Goal: Information Seeking & Learning: Learn about a topic

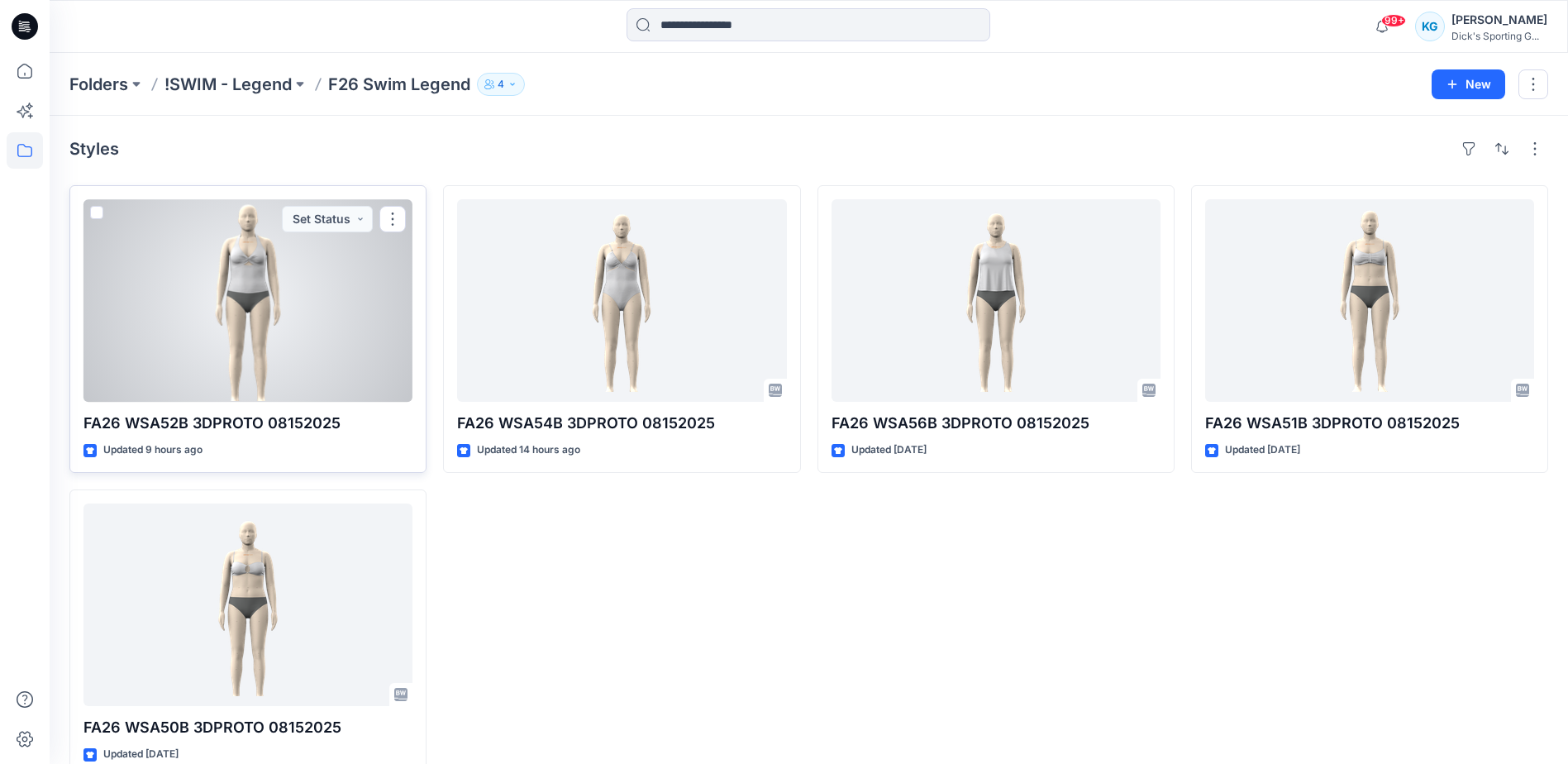
click at [263, 347] on div at bounding box center [248, 300] width 329 height 202
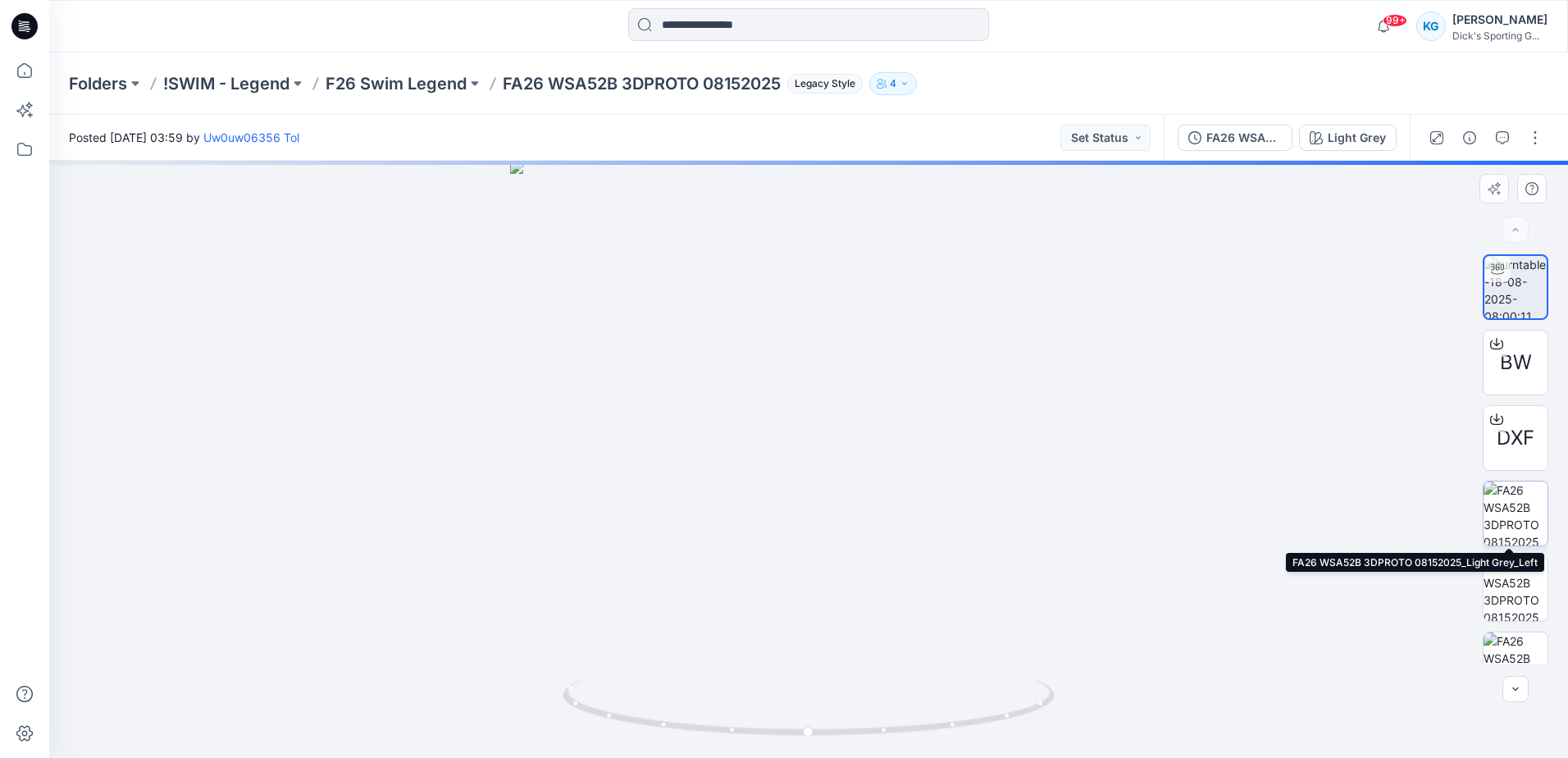
click at [1524, 495] on img at bounding box center [1515, 513] width 64 height 64
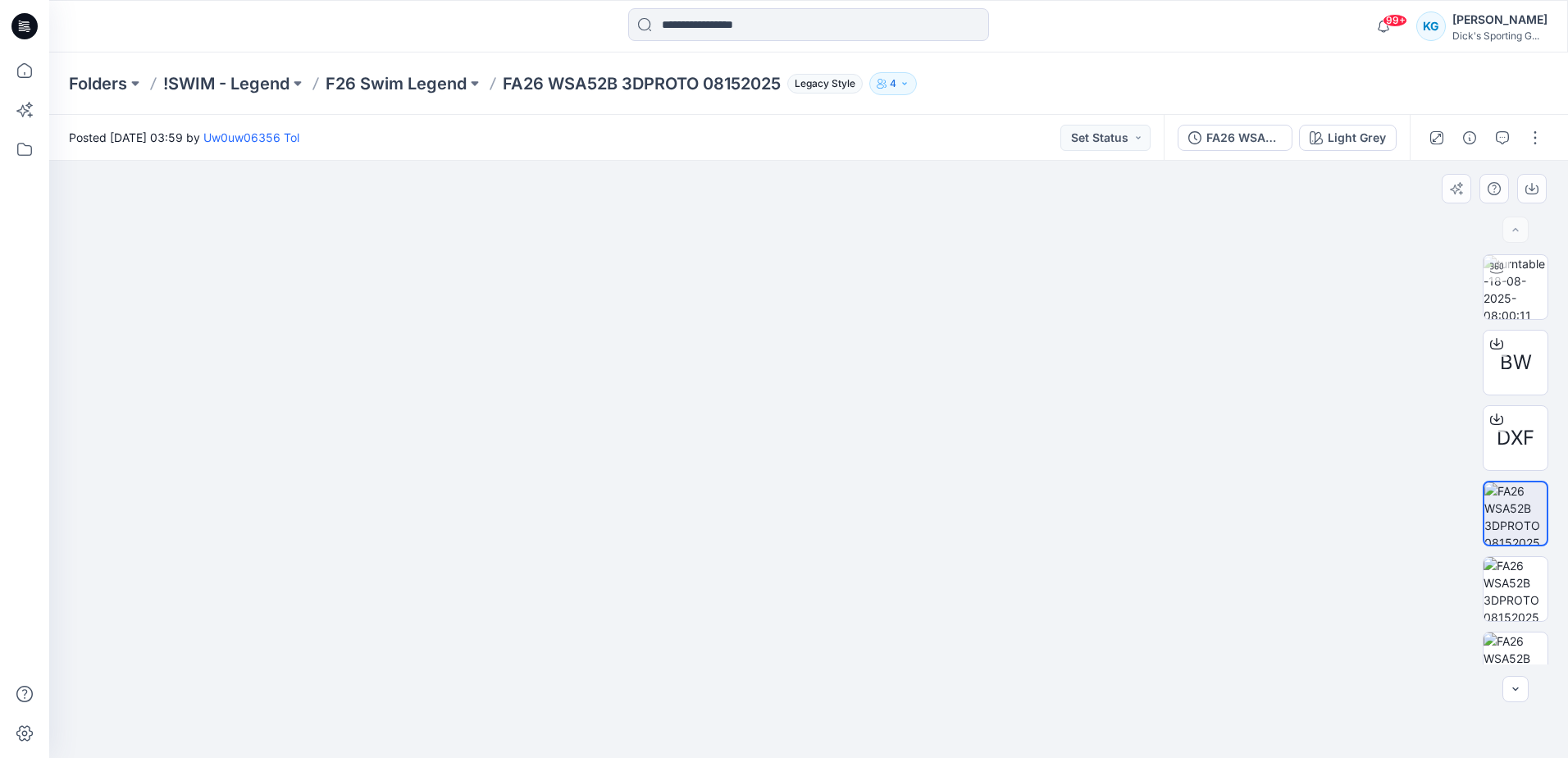
drag, startPoint x: 807, startPoint y: 418, endPoint x: 802, endPoint y: 542, distance: 124.1
click at [802, 542] on img at bounding box center [809, 445] width 902 height 624
click at [1523, 591] on img at bounding box center [1515, 588] width 64 height 64
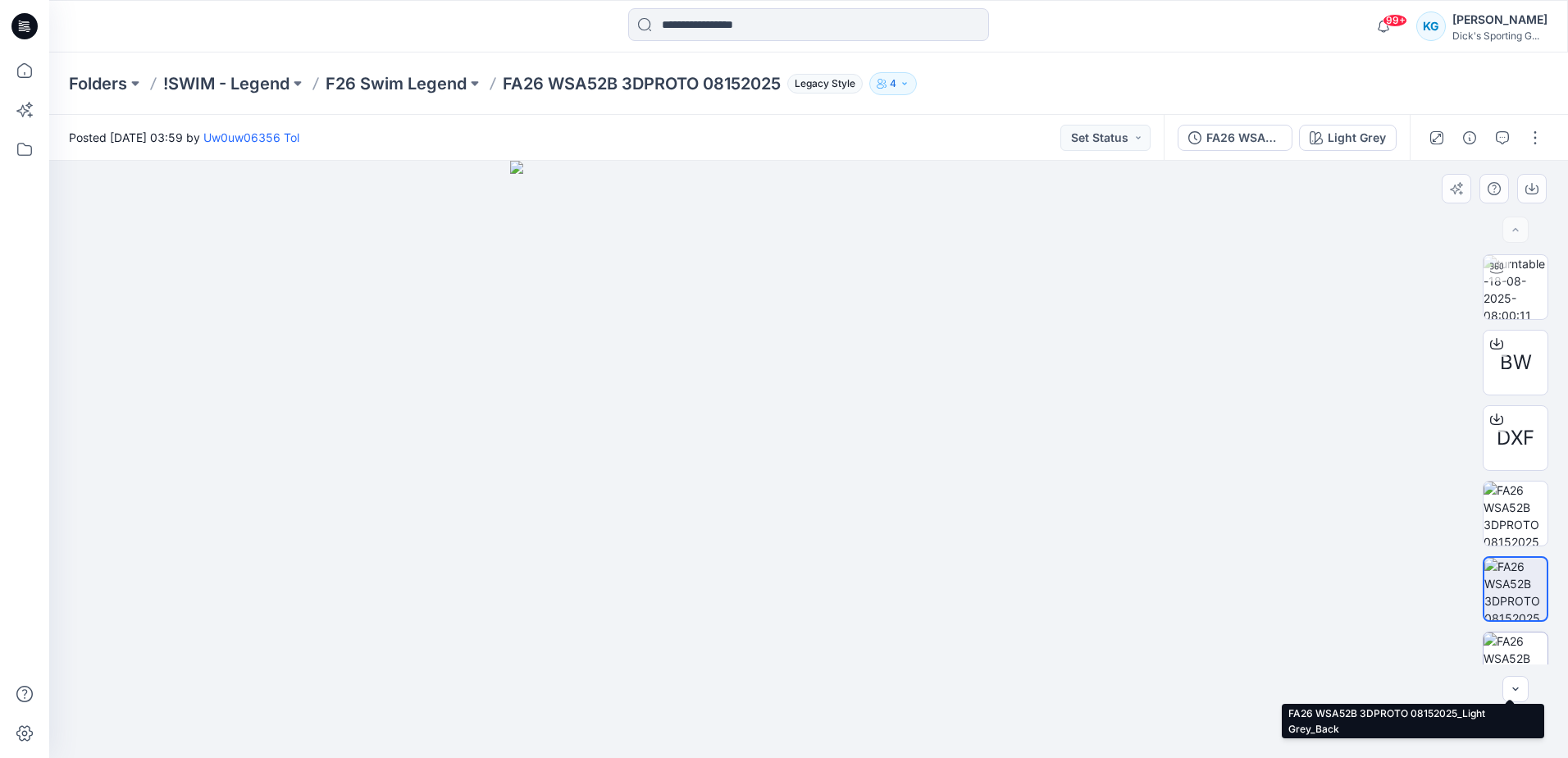
click at [1530, 644] on img at bounding box center [1515, 664] width 64 height 64
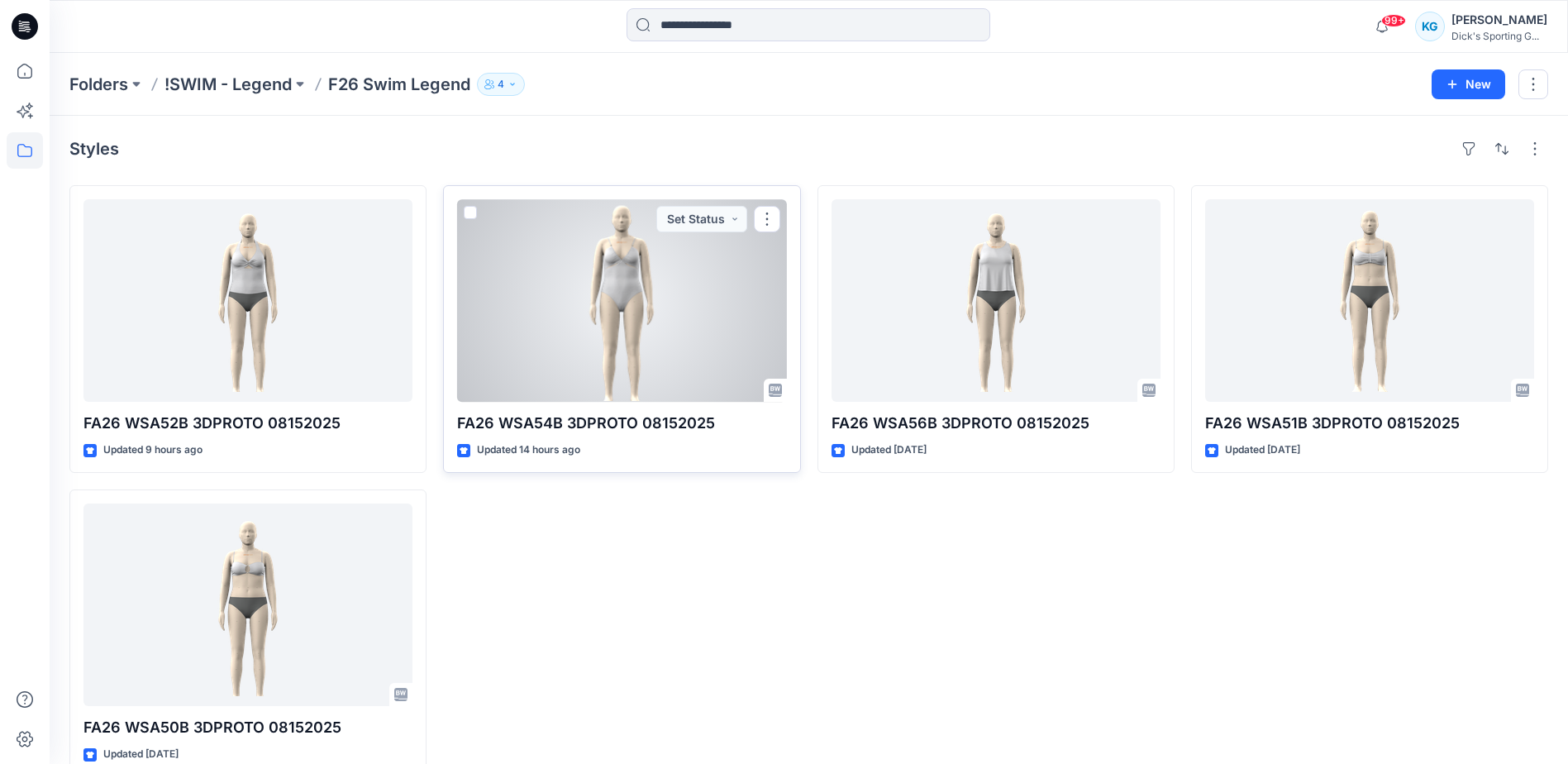
click at [585, 316] on div at bounding box center [622, 300] width 329 height 202
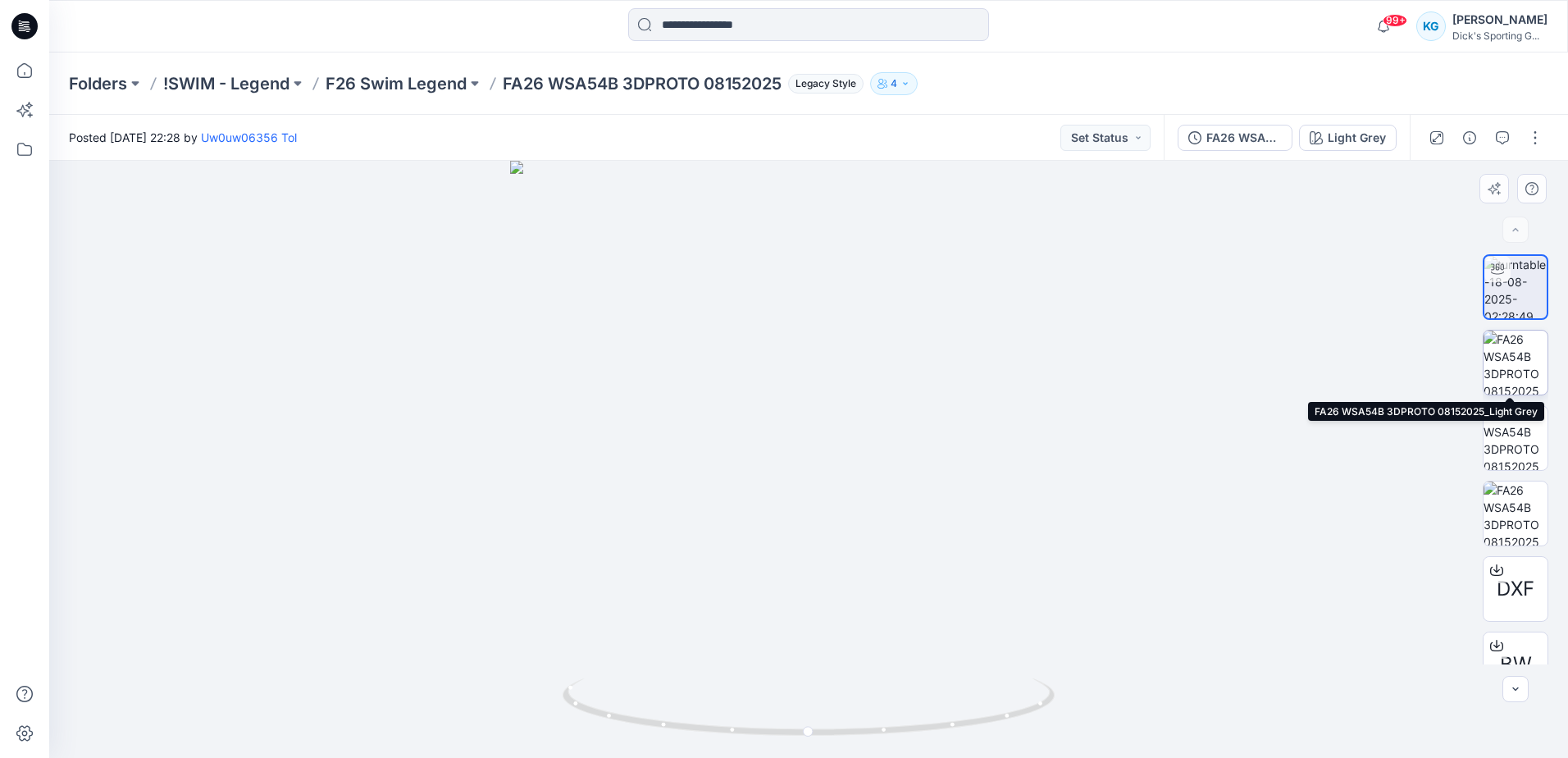
click at [1532, 349] on img at bounding box center [1515, 362] width 64 height 64
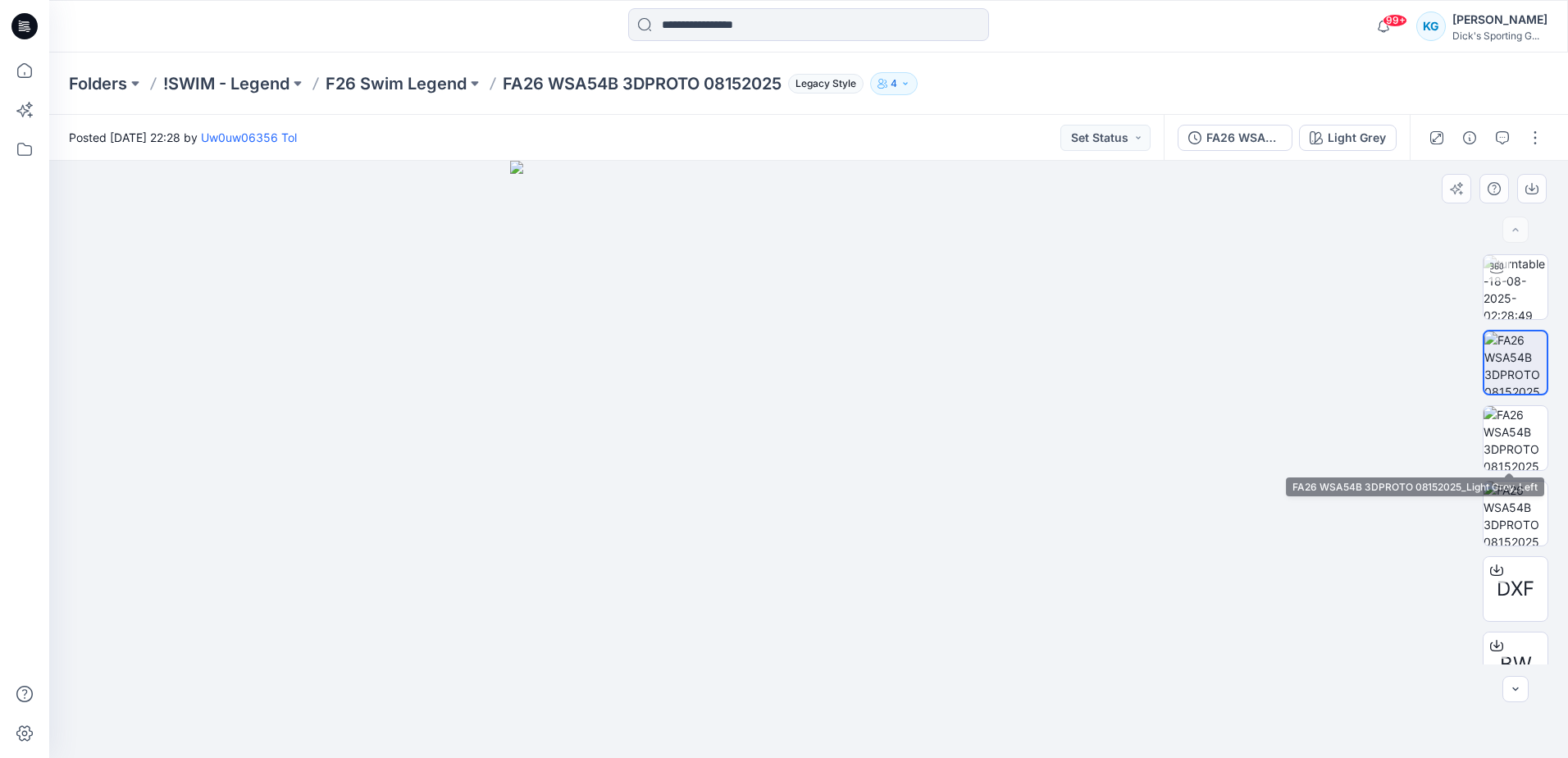
drag, startPoint x: 1517, startPoint y: 434, endPoint x: 1474, endPoint y: 433, distance: 43.0
click at [1517, 434] on img at bounding box center [1515, 438] width 64 height 64
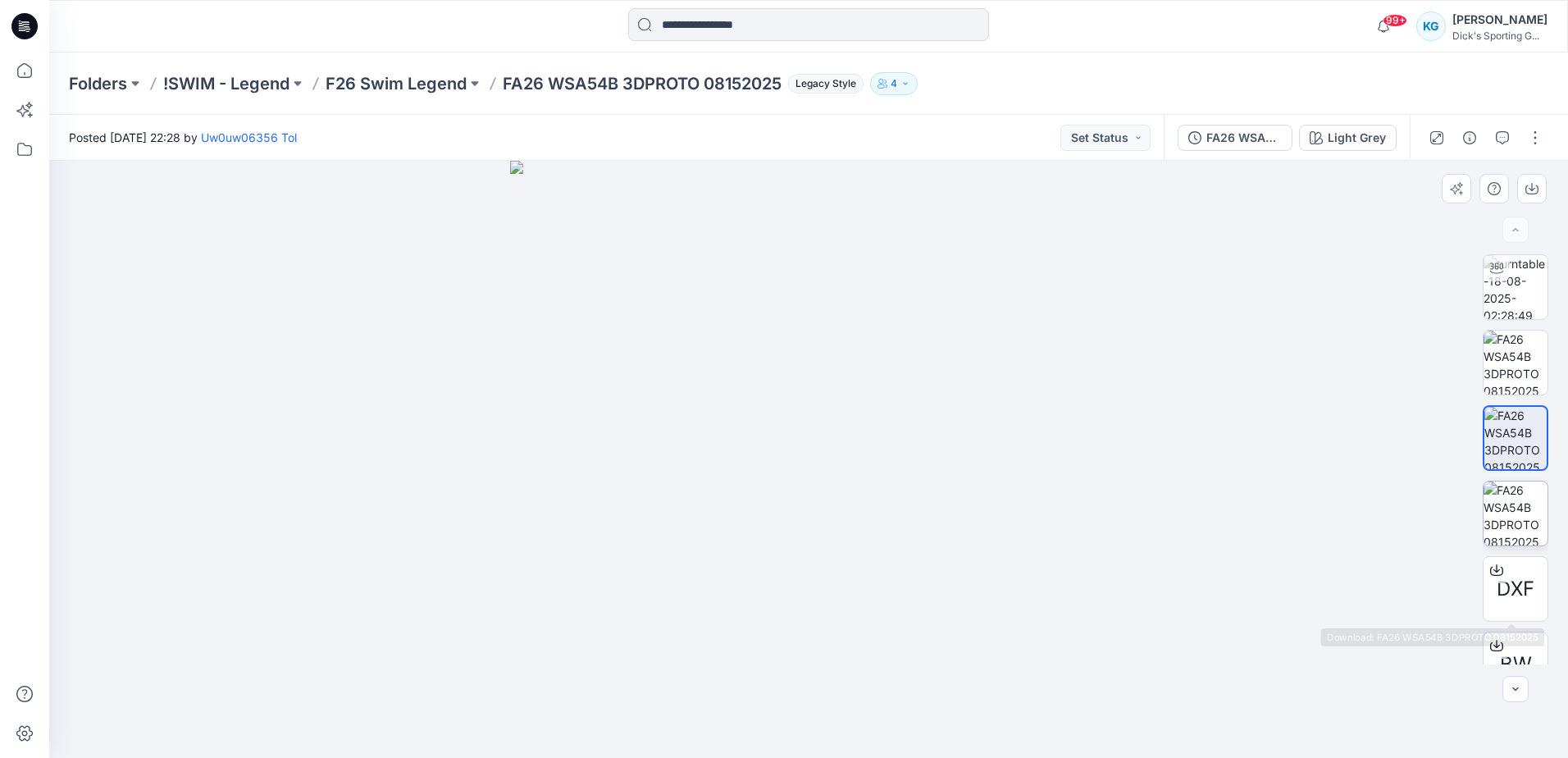
click at [1514, 518] on img at bounding box center [1515, 513] width 64 height 64
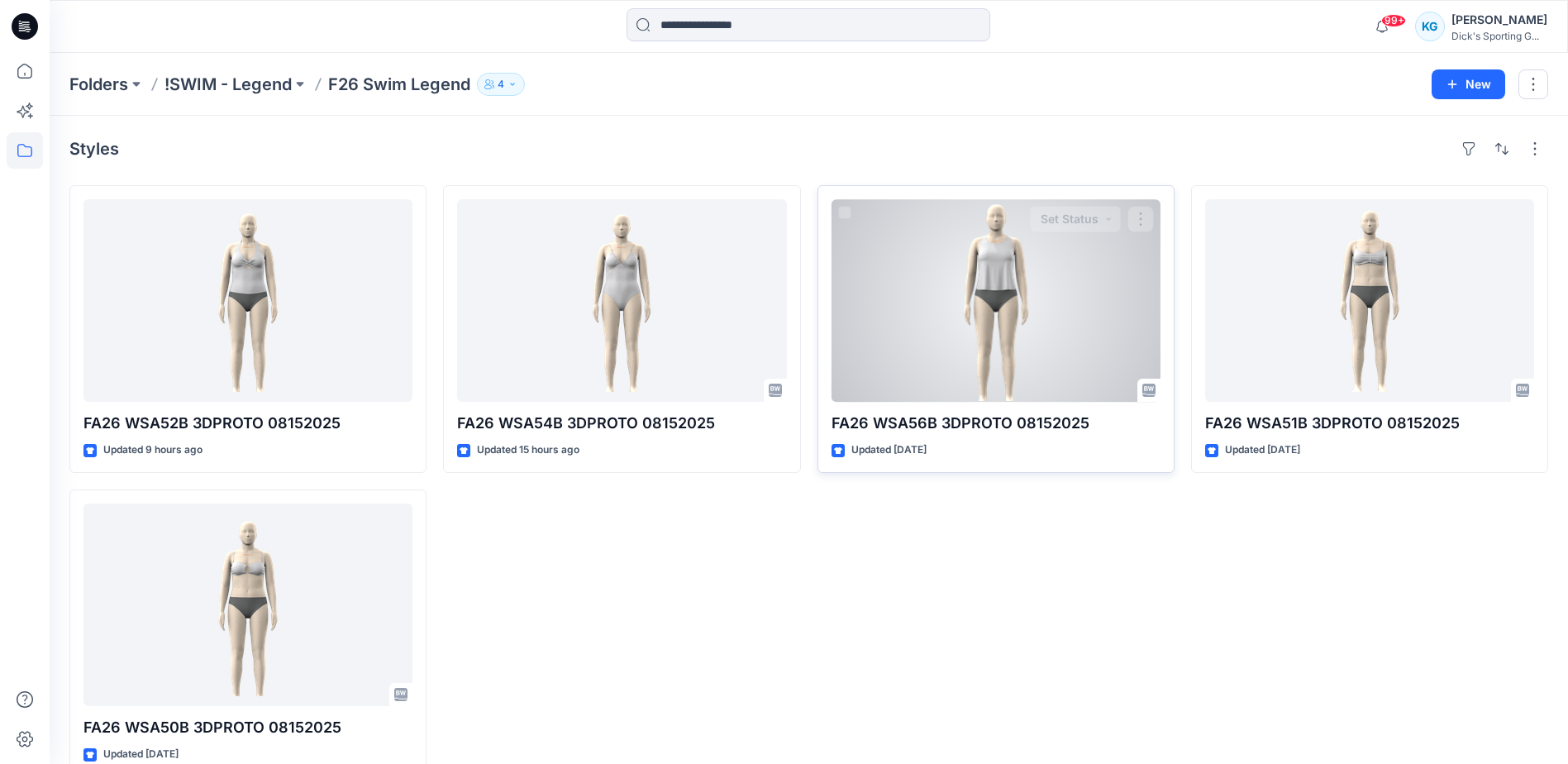
click at [977, 448] on div "Updated [DATE]" at bounding box center [996, 449] width 329 height 17
click at [988, 429] on p "FA26 WSA56B 3DPROTO 08152025" at bounding box center [996, 423] width 329 height 23
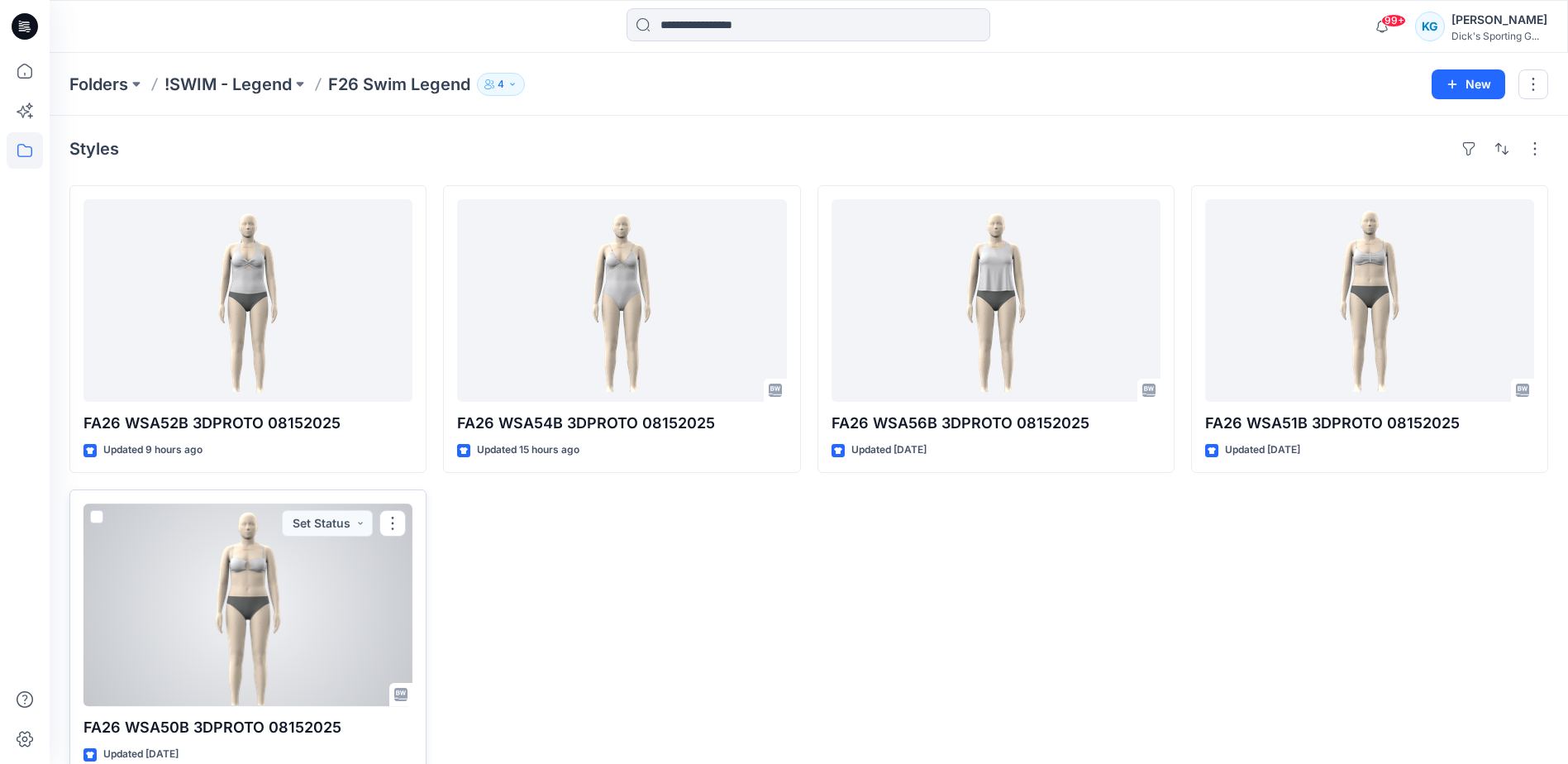
click at [207, 702] on div at bounding box center [248, 604] width 329 height 202
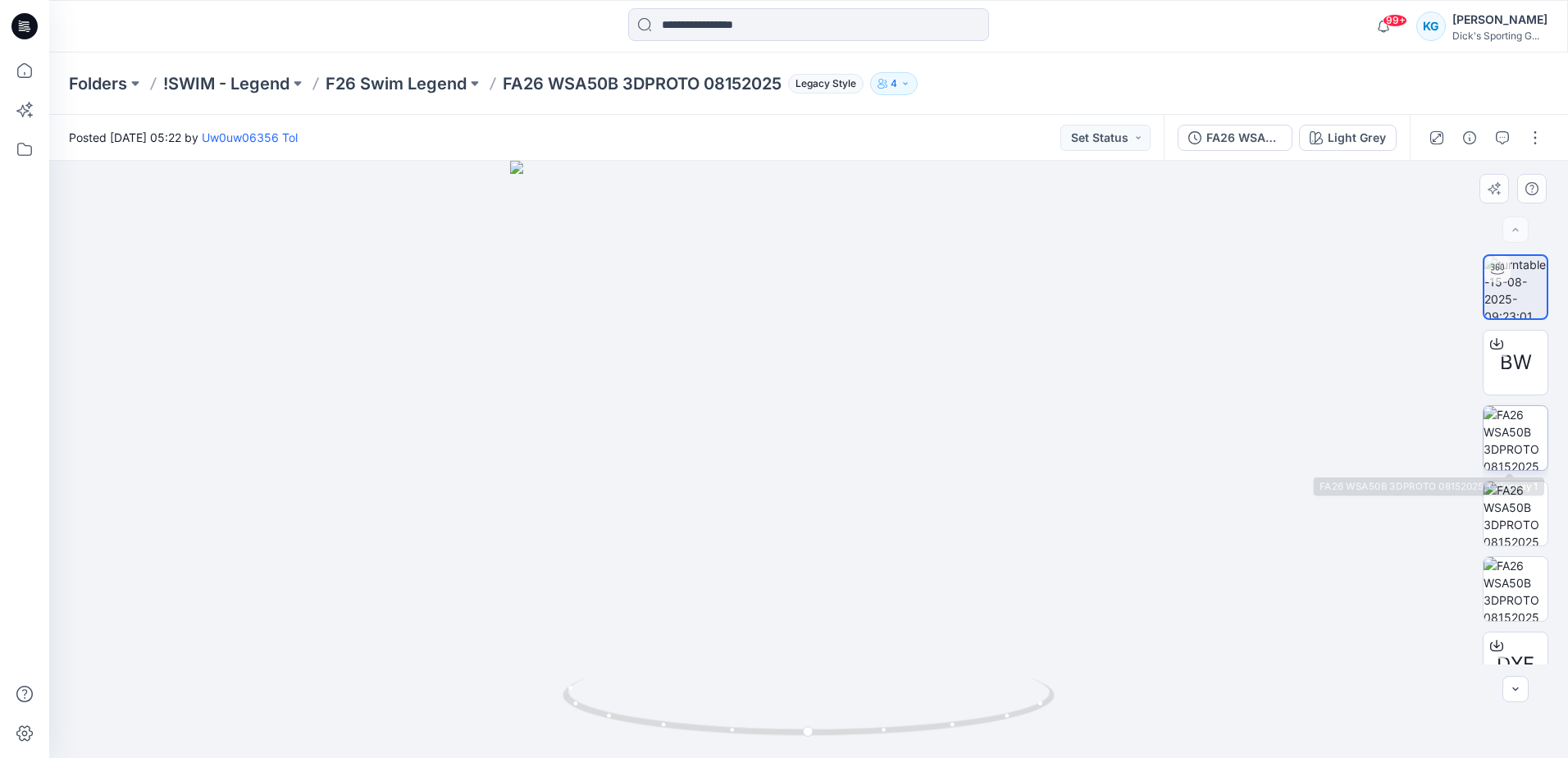
click at [1524, 426] on img at bounding box center [1515, 438] width 64 height 64
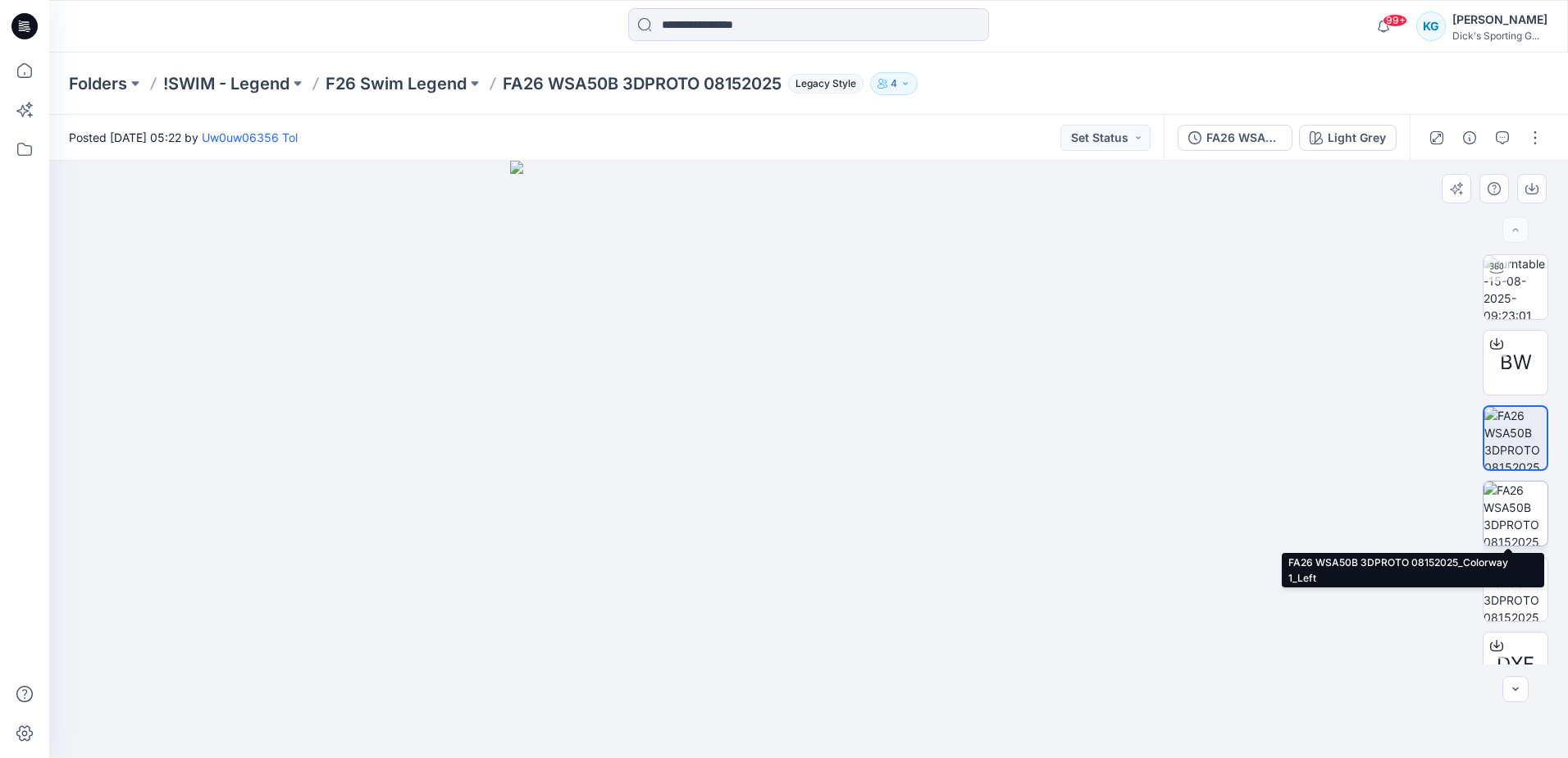
click at [1529, 515] on img at bounding box center [1515, 513] width 64 height 64
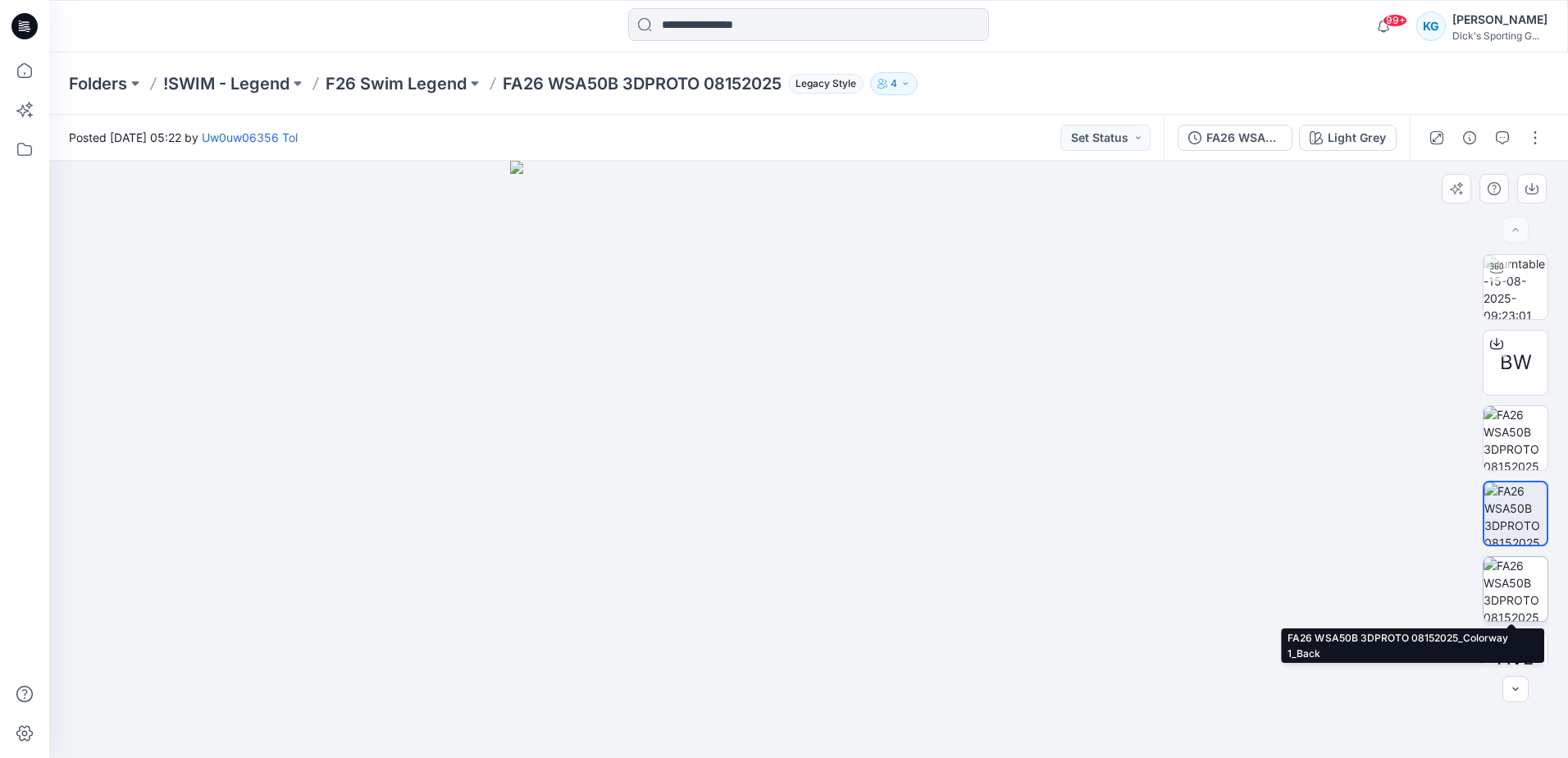
drag, startPoint x: 1499, startPoint y: 583, endPoint x: 1485, endPoint y: 583, distance: 14.0
click at [1499, 583] on img at bounding box center [1515, 588] width 64 height 64
